Goal: Information Seeking & Learning: Learn about a topic

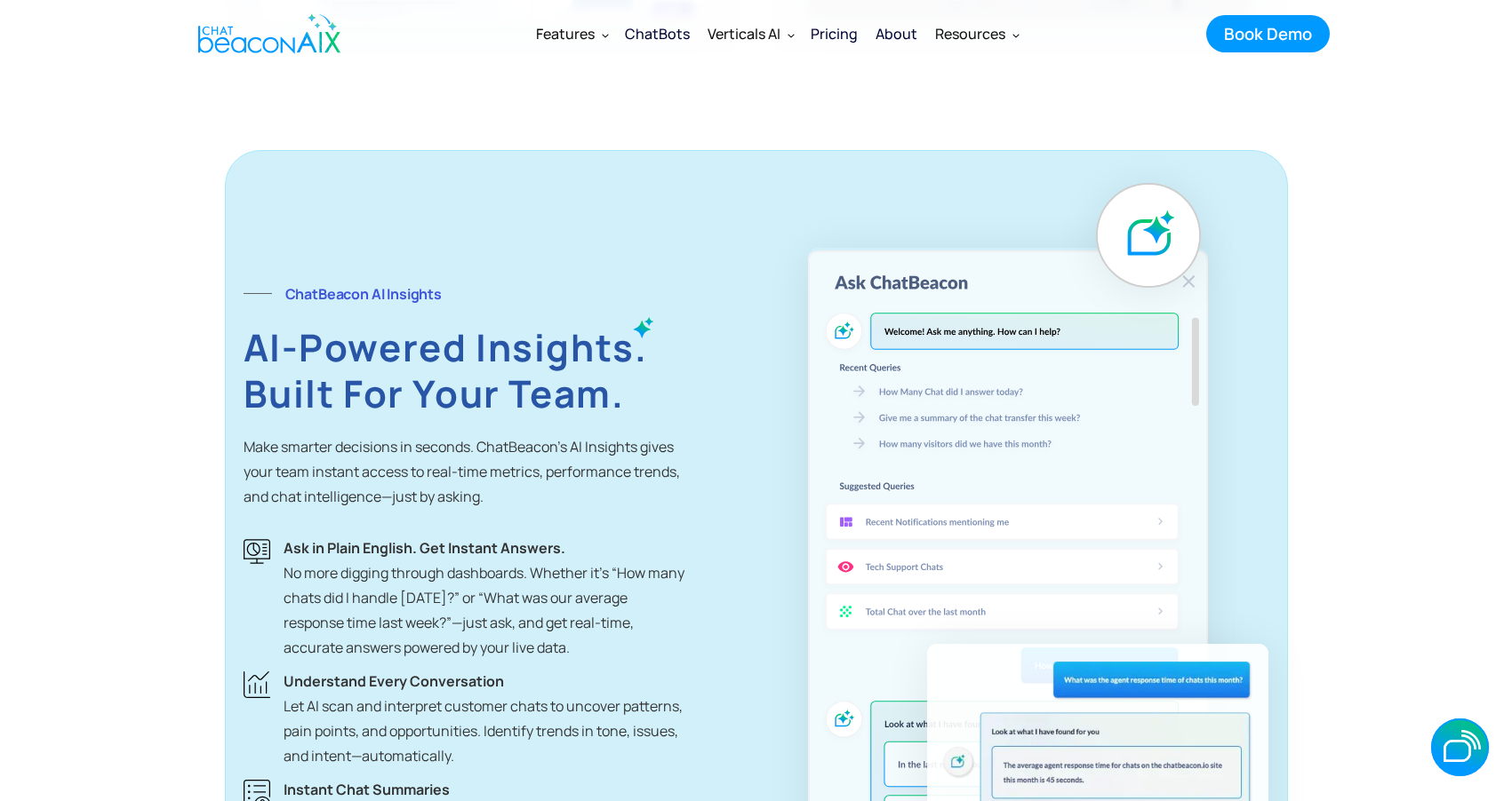
scroll to position [2422, 0]
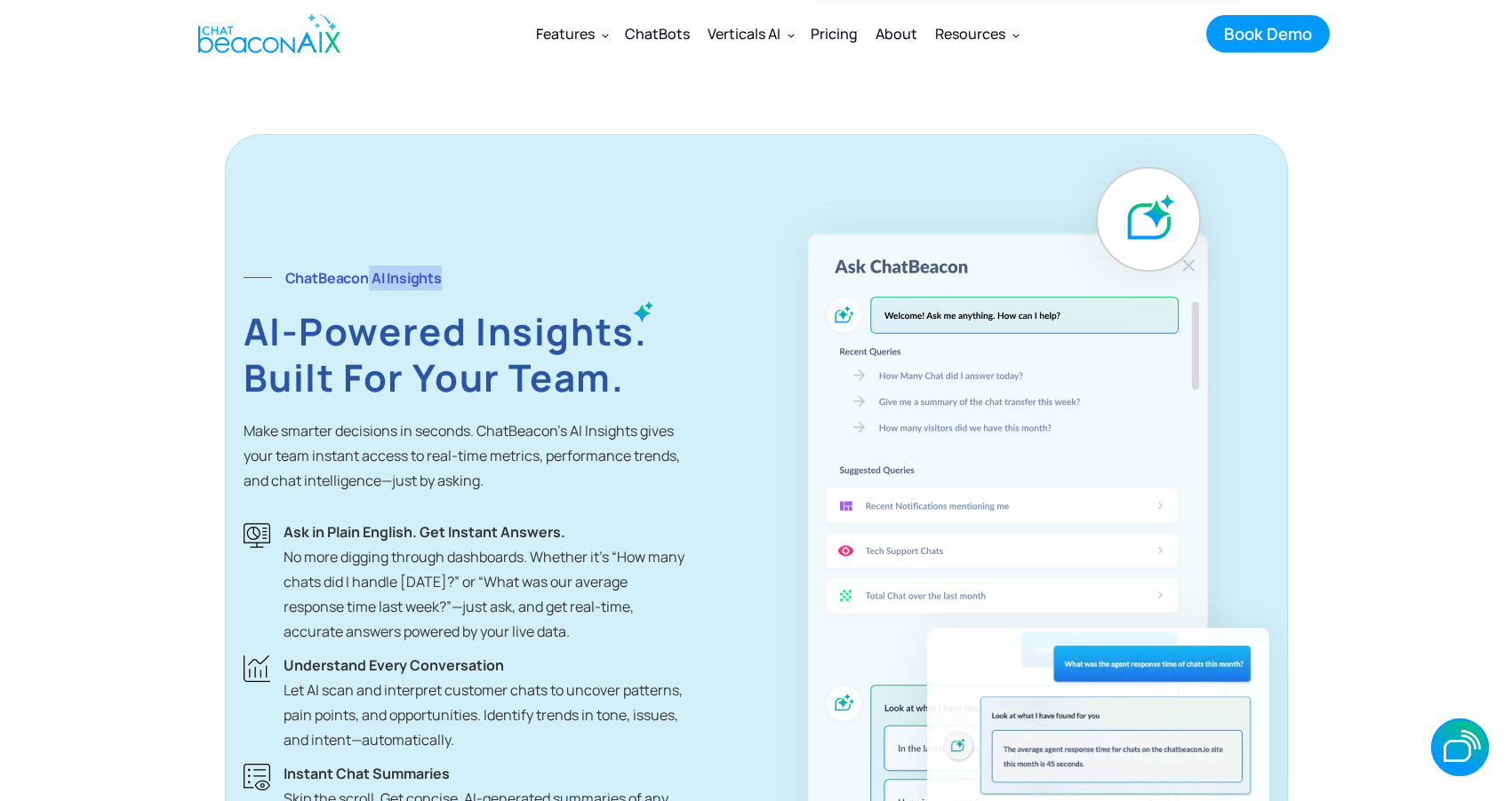
drag, startPoint x: 451, startPoint y: 273, endPoint x: 367, endPoint y: 273, distance: 84.0
click at [368, 274] on div "ChatBeacon AI Insights" at bounding box center [464, 278] width 441 height 25
copy strong "AI Insights"
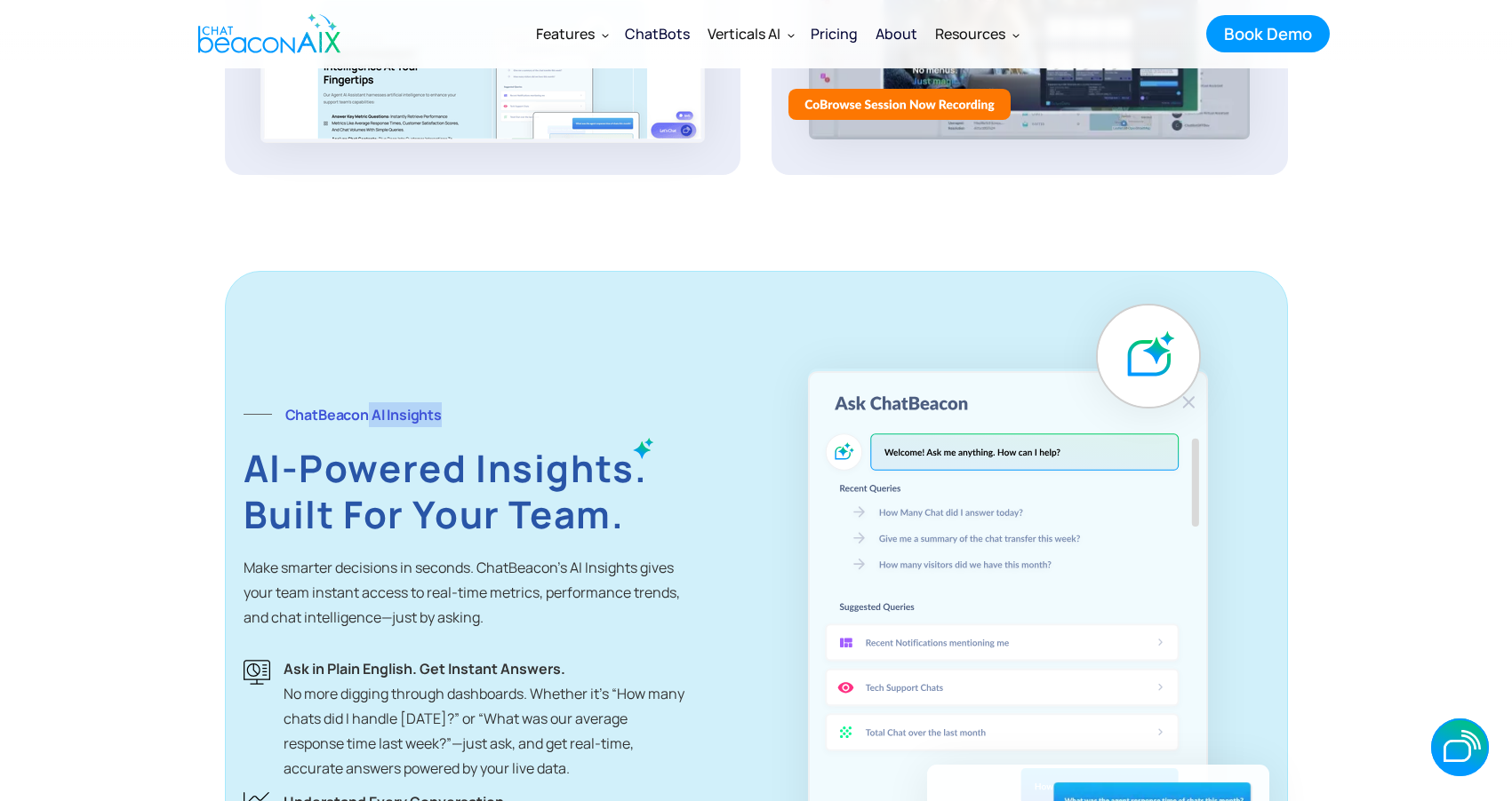
scroll to position [2393, 0]
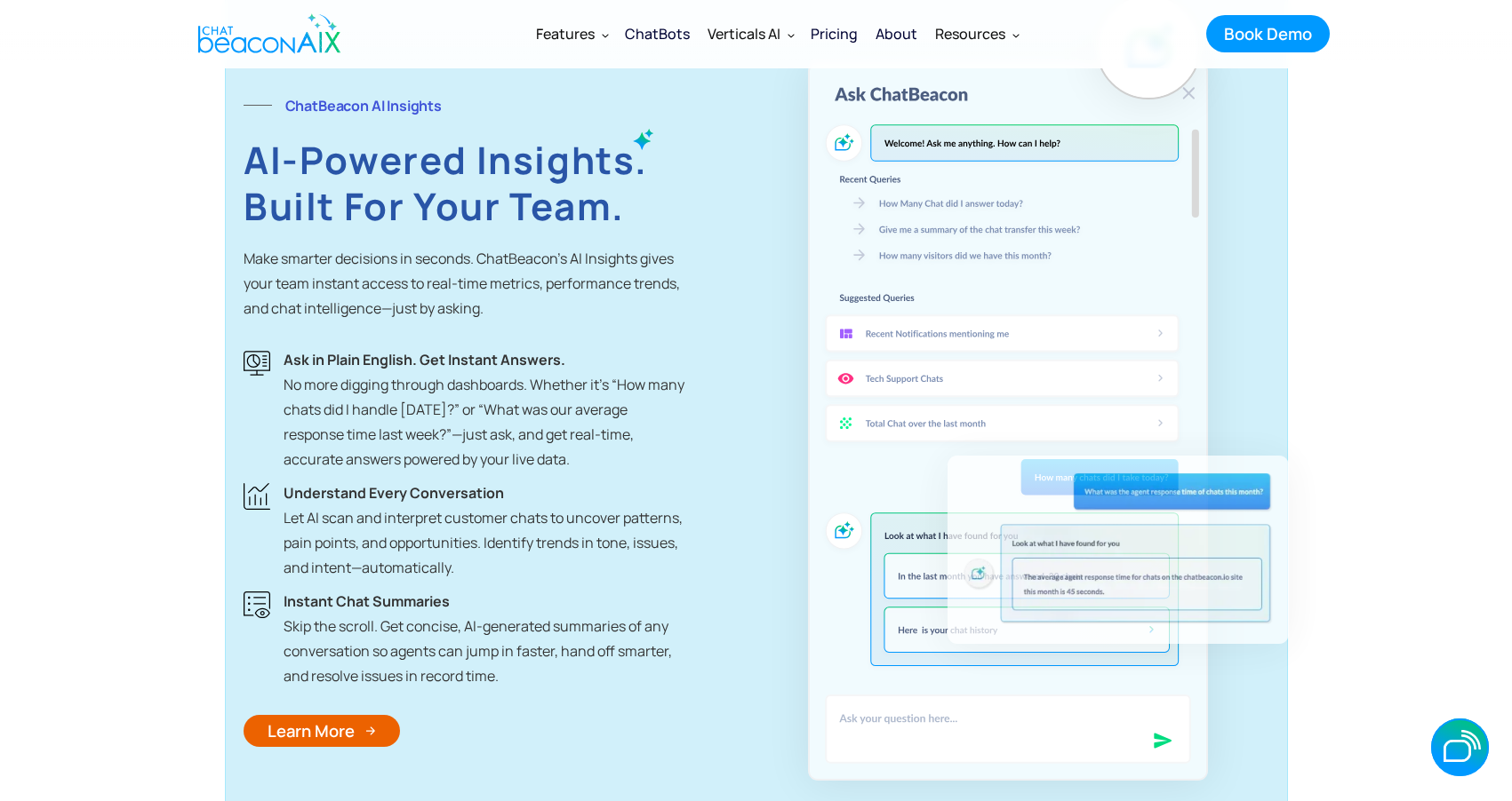
scroll to position [2588, 0]
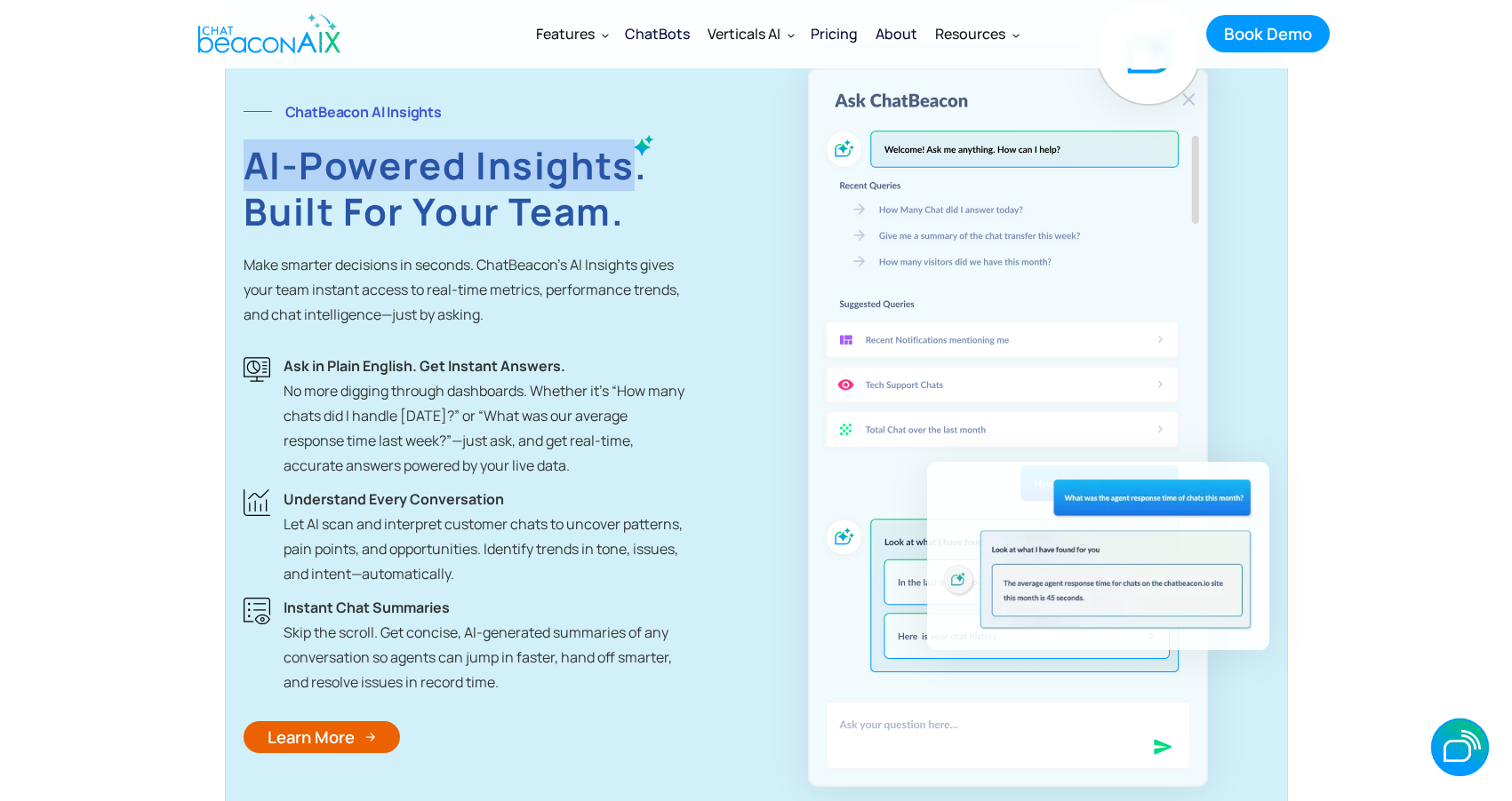
drag, startPoint x: 635, startPoint y: 172, endPoint x: 241, endPoint y: 170, distance: 394.0
click at [240, 170] on div "ChatBeacon AI Insights AI-Powered Insights. Built for Your Team. Make smarter d…" at bounding box center [756, 426] width 1063 height 917
copy strong "AI-Powered Insights"
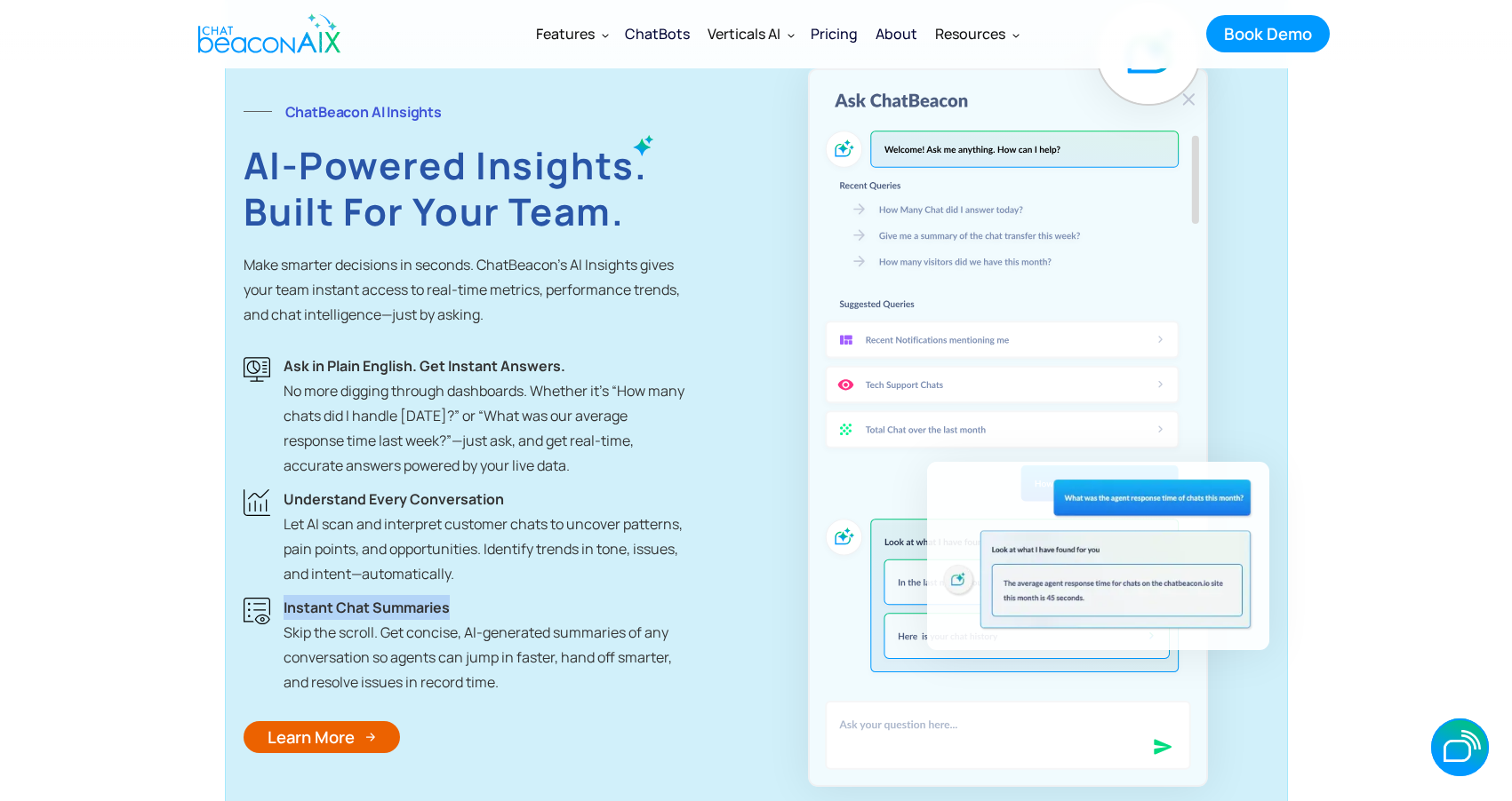
drag, startPoint x: 458, startPoint y: 608, endPoint x: 282, endPoint y: 600, distance: 176.2
click at [282, 599] on div "Instant Chat Summaries Skip the scroll. Get concise, AI-generated summaries of …" at bounding box center [464, 645] width 441 height 100
copy strong "Instant Chat Summaries"
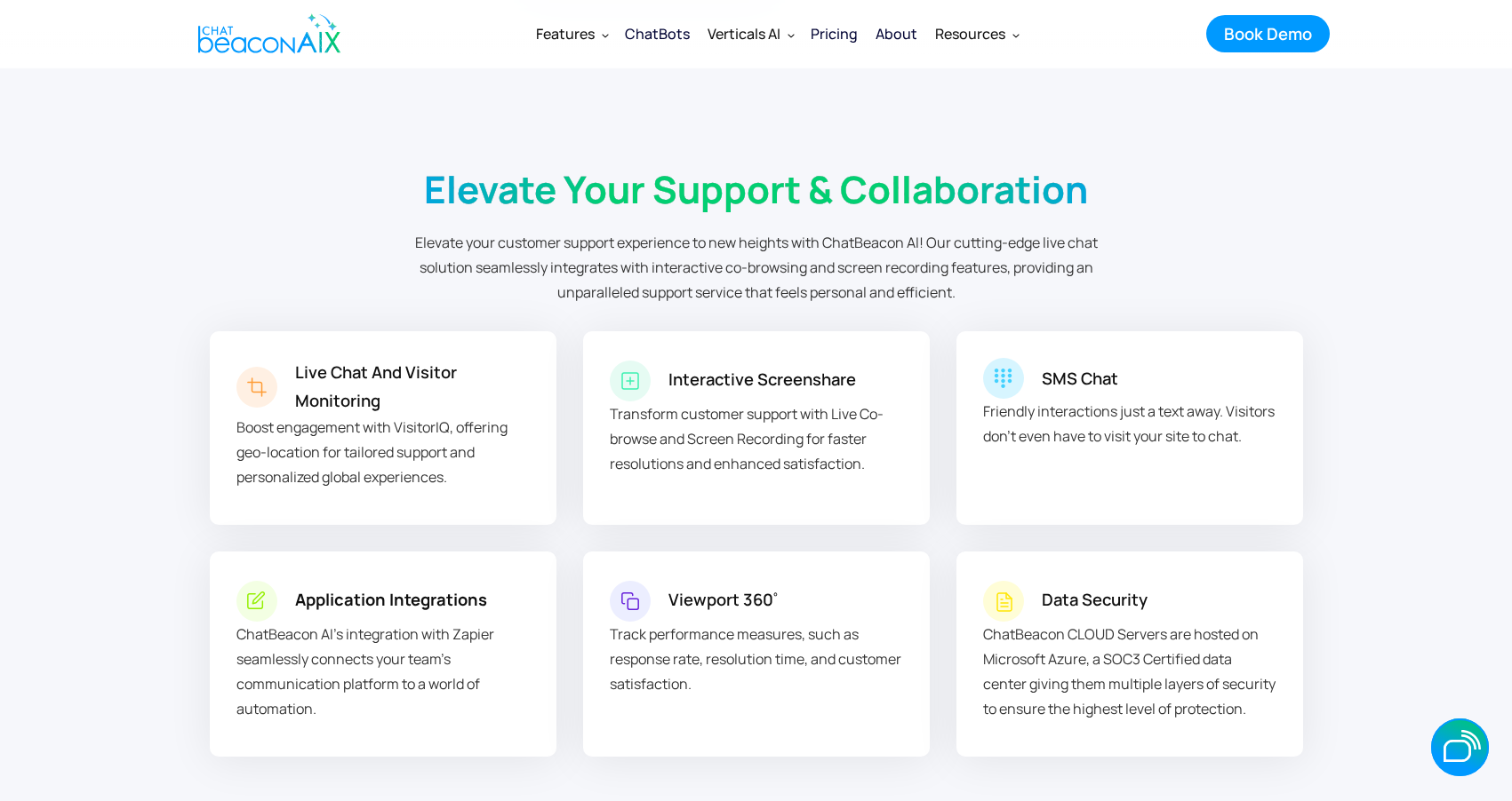
scroll to position [5144, 0]
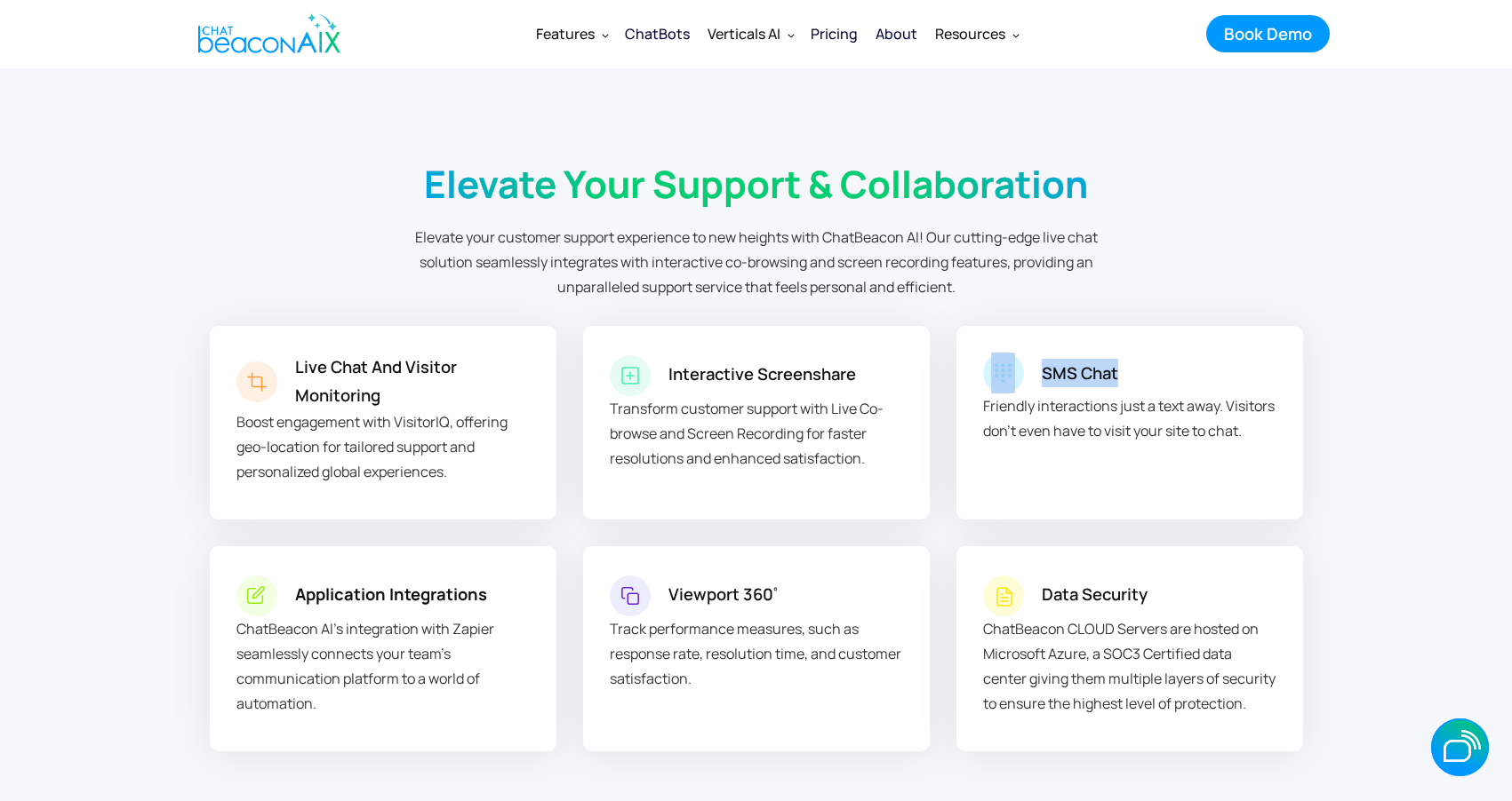
drag, startPoint x: 1128, startPoint y: 369, endPoint x: 1027, endPoint y: 378, distance: 101.4
click at [1027, 378] on div "SMS Chat" at bounding box center [1130, 373] width 294 height 41
copy div "SMS Chat"
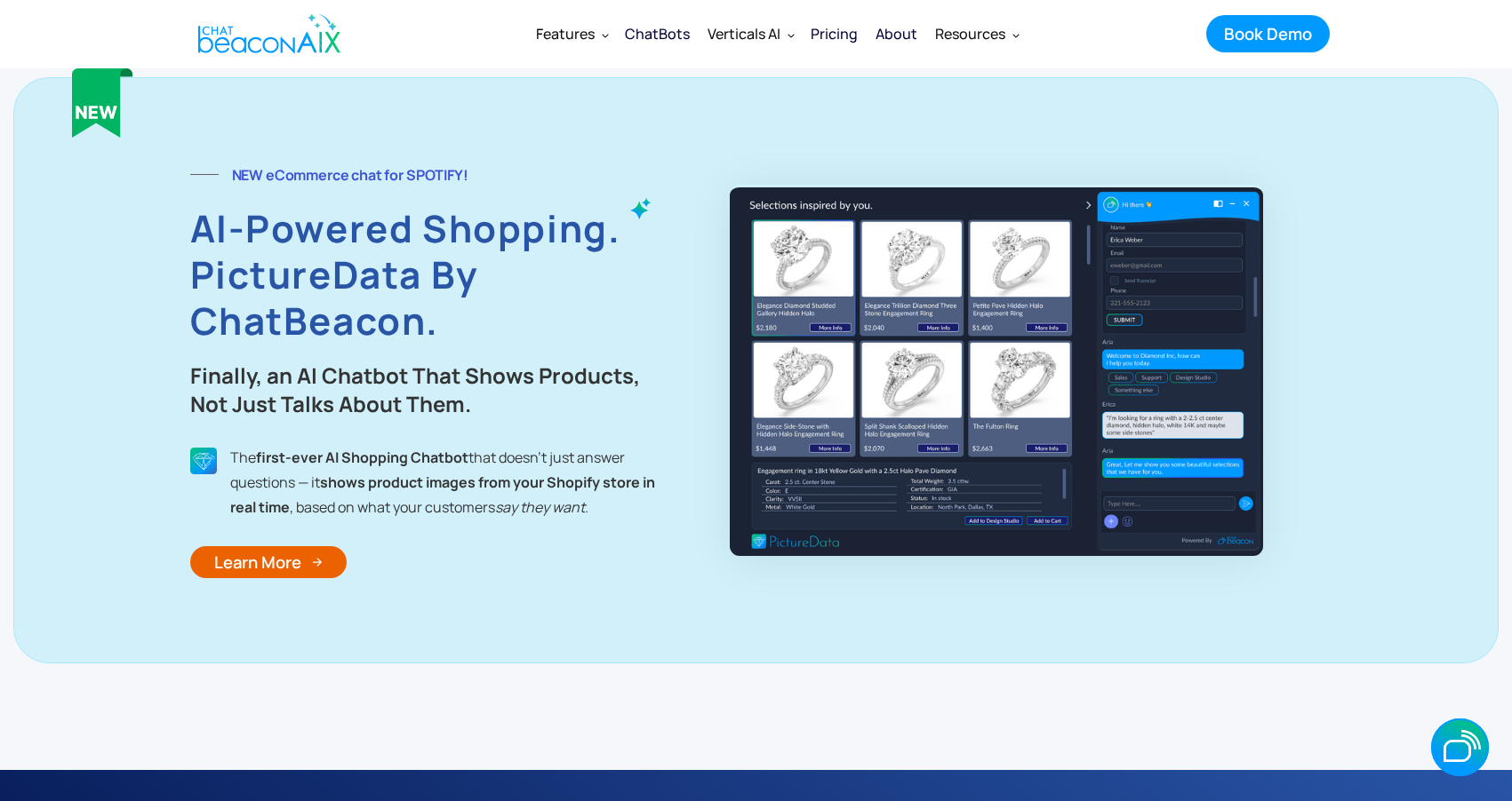
scroll to position [5987, 0]
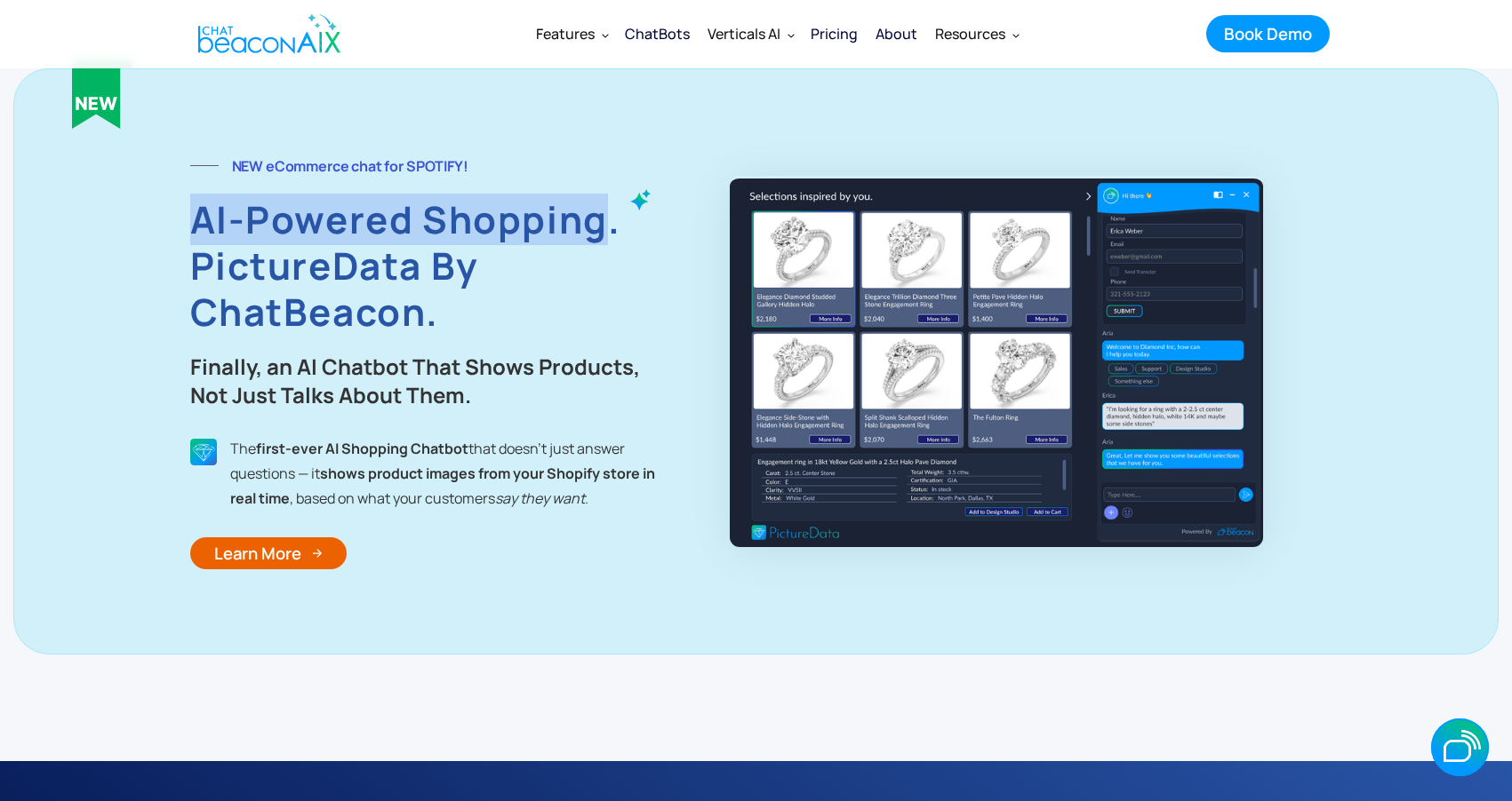
drag, startPoint x: 608, startPoint y: 220, endPoint x: 177, endPoint y: 232, distance: 431.2
click at [177, 232] on div "NEW eCommerce chat for SPOTIFY! AI-Powered Shopping. PictureData by ChatBeacon.…" at bounding box center [756, 362] width 1485 height 587
copy strong "AI-Powered Shopping"
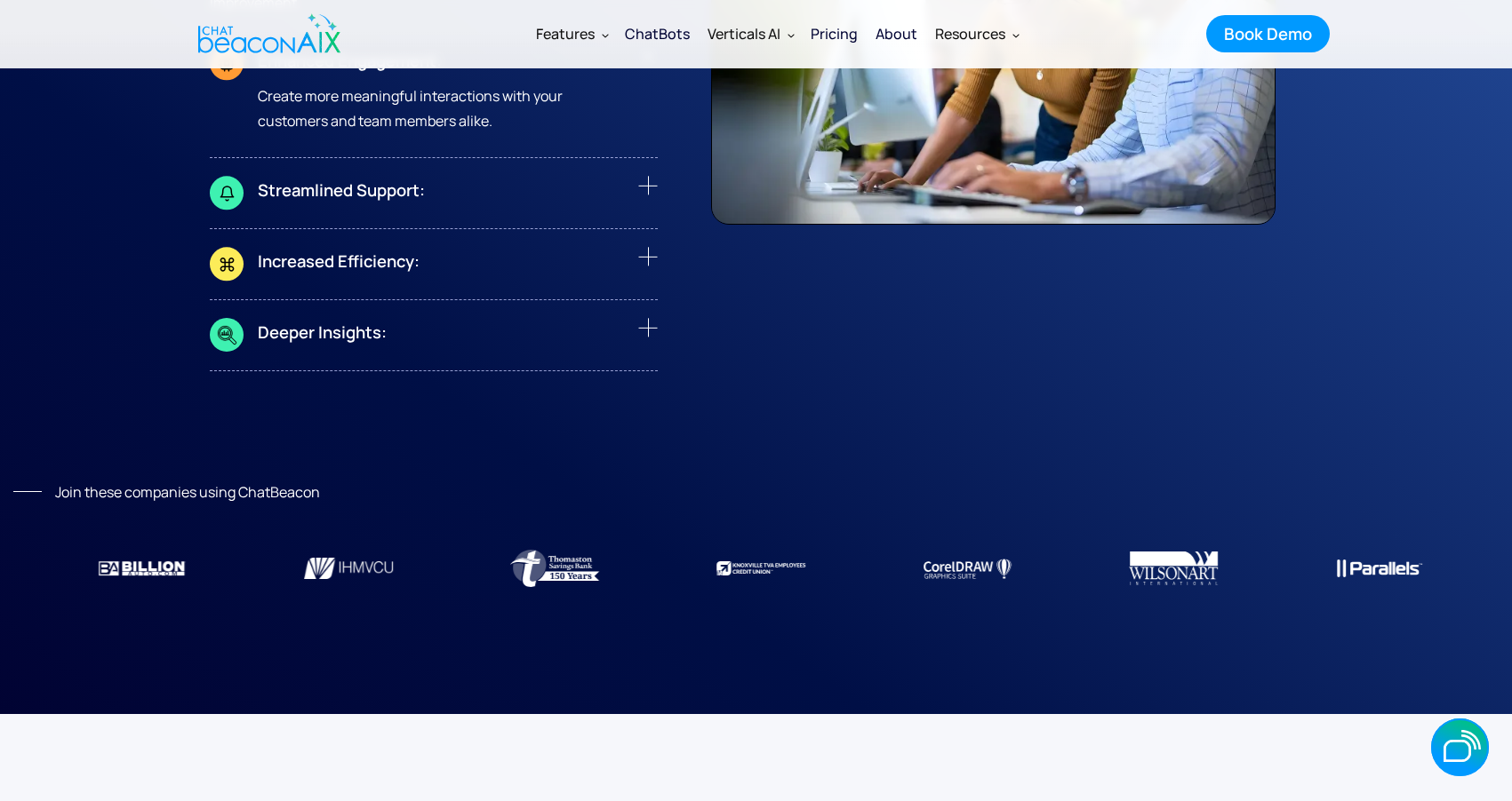
scroll to position [7038, 0]
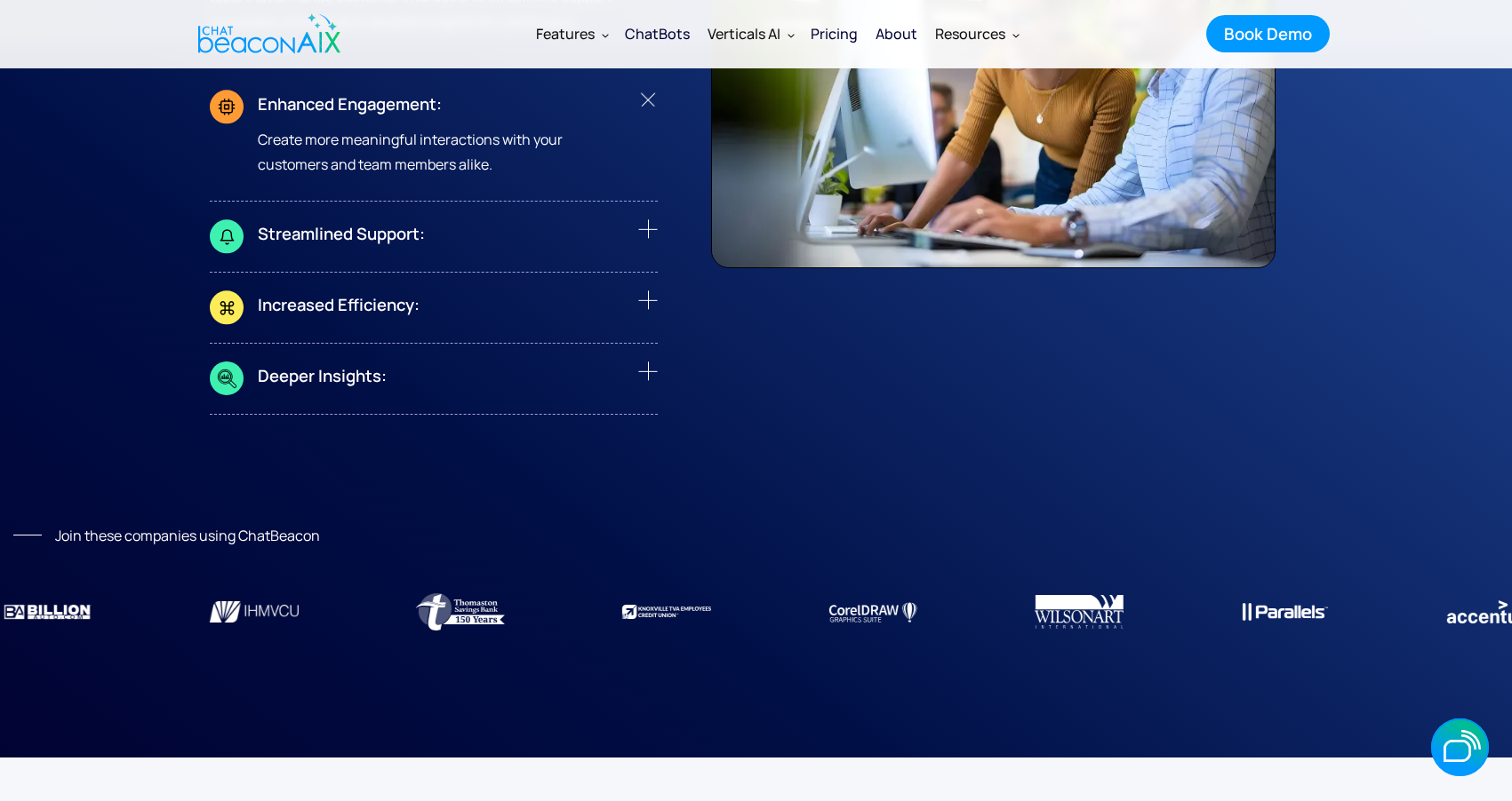
click at [679, 36] on div "ChatBots" at bounding box center [657, 34] width 65 height 25
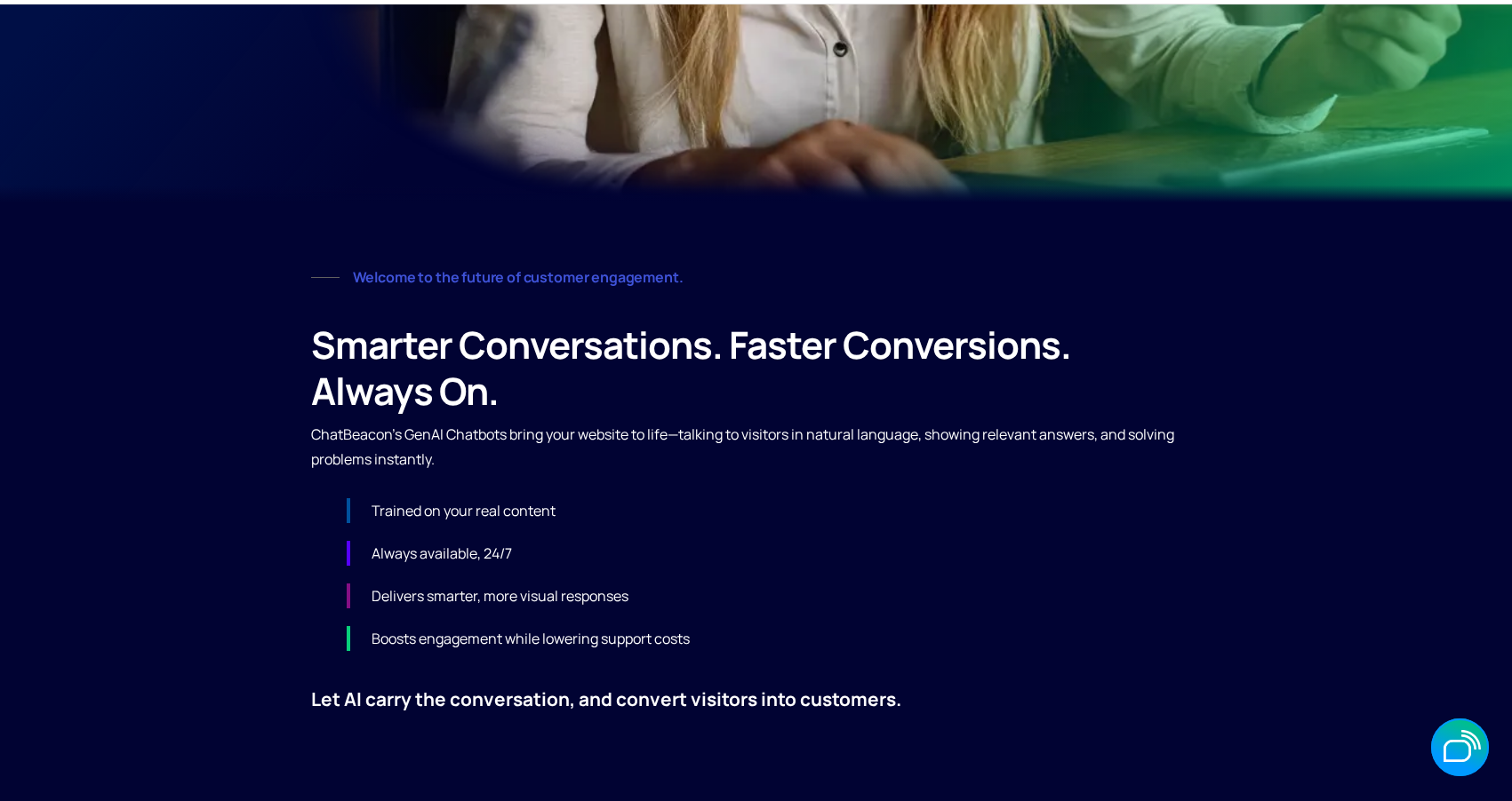
scroll to position [997, 0]
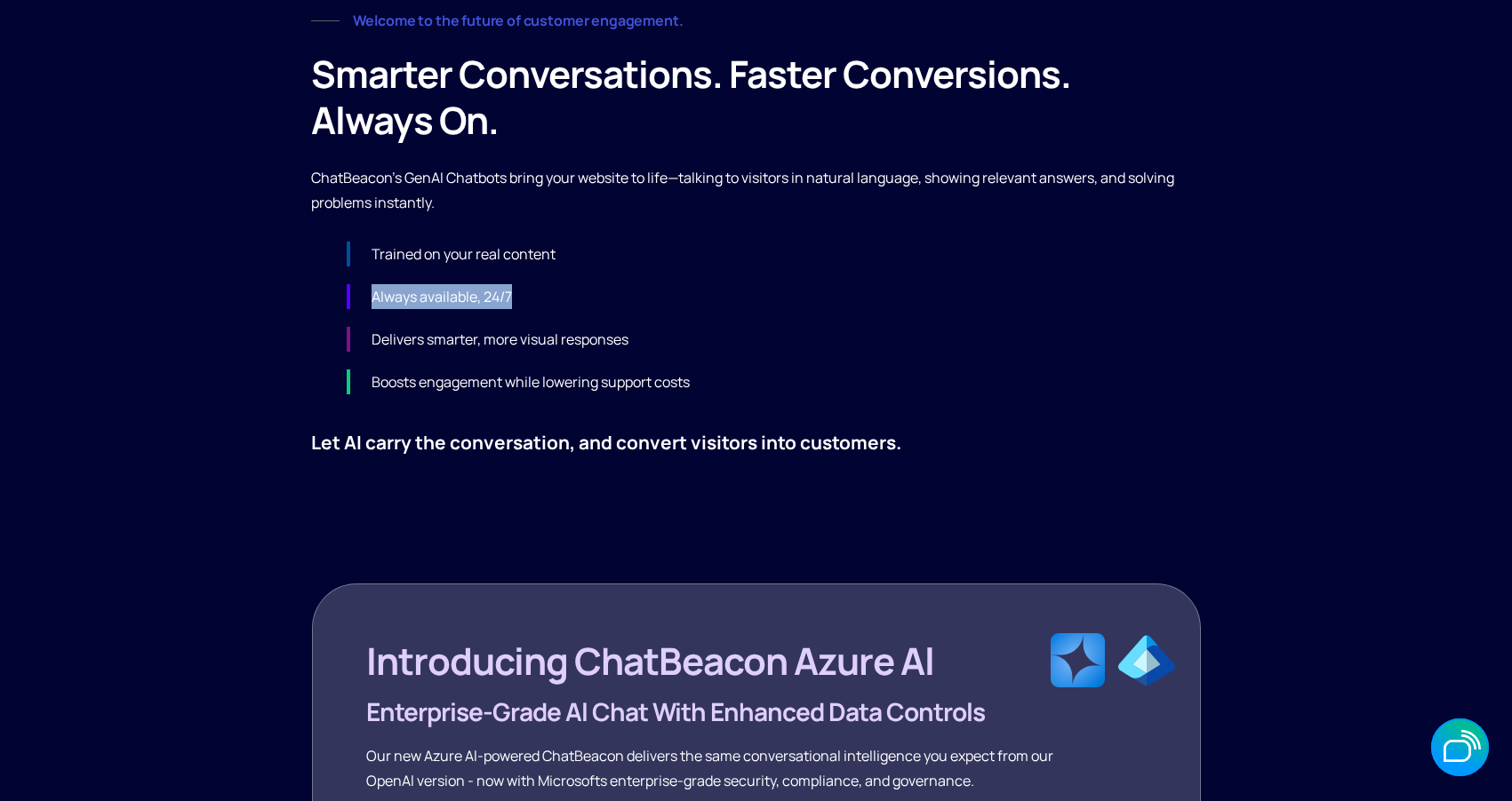
drag, startPoint x: 530, startPoint y: 294, endPoint x: 374, endPoint y: 296, distance: 156.0
click at [374, 296] on div "Always available, 24/7" at bounding box center [774, 297] width 855 height 25
copy strong "lways available, 24/7"
click at [408, 354] on div "Trained on your real content Always available, 24/7 Delivers smarter, more visu…" at bounding box center [756, 318] width 890 height 153
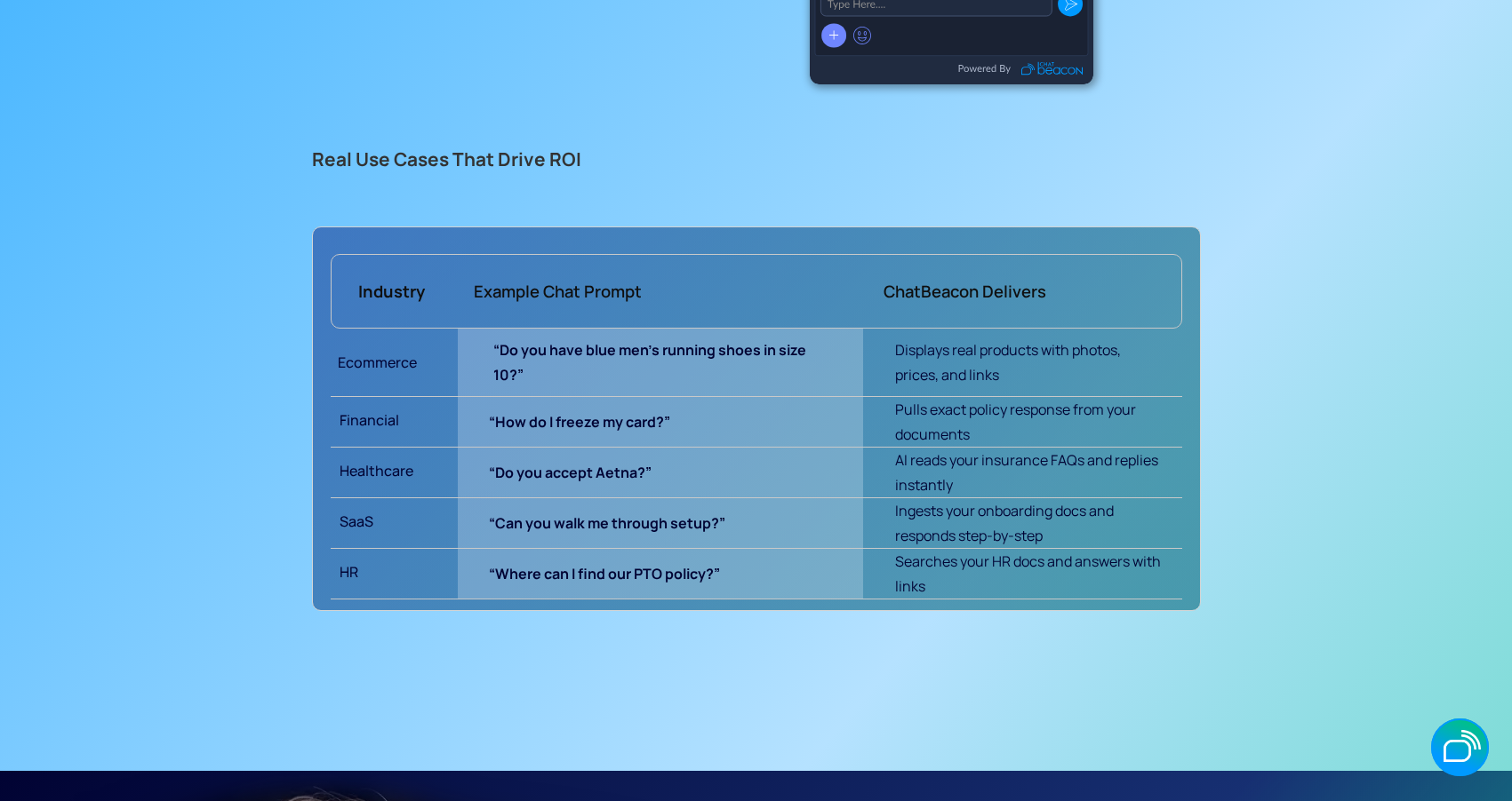
scroll to position [7395, 0]
